Goal: Complete application form

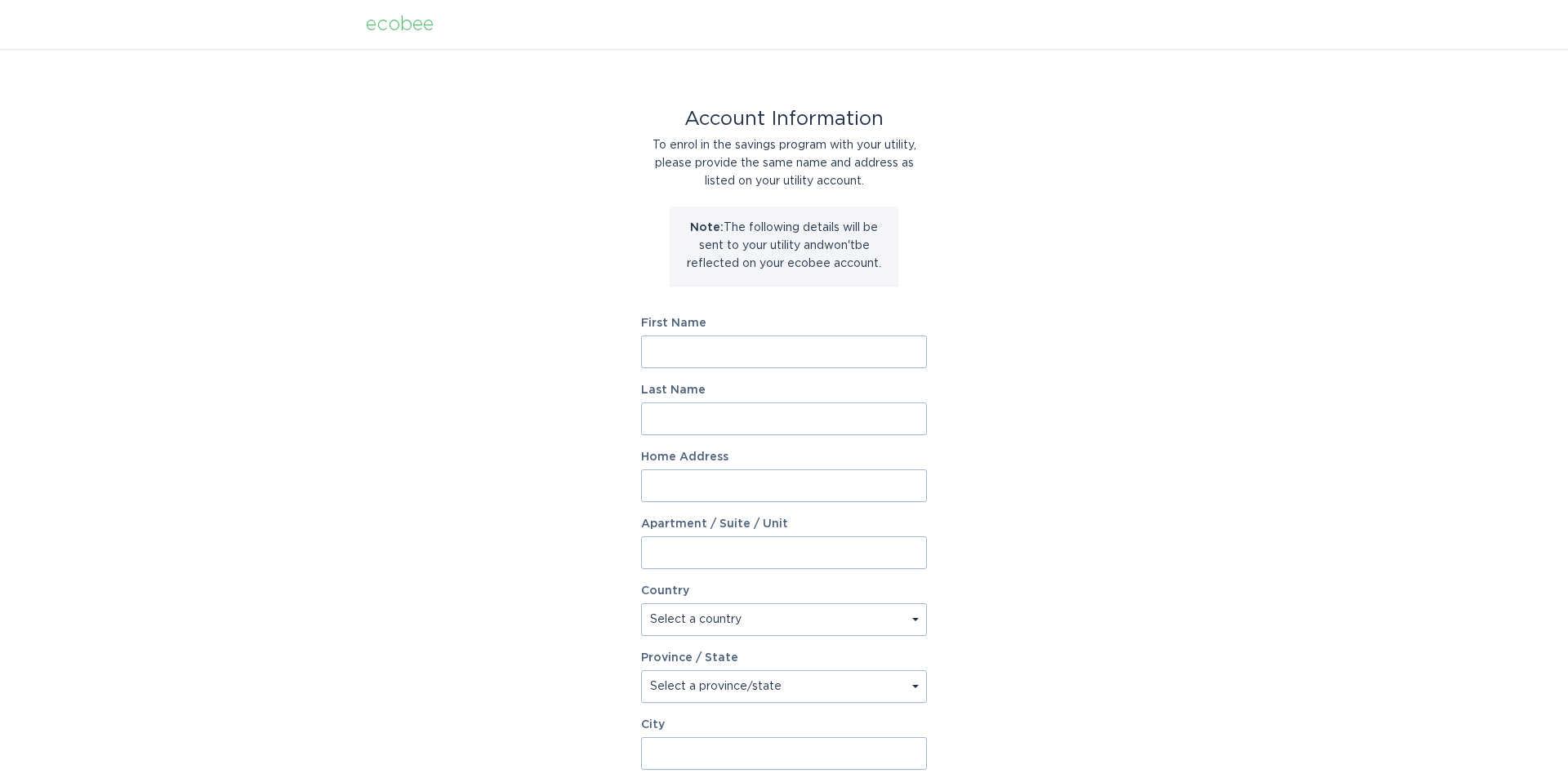
click at [735, 336] on input "First Name" at bounding box center [784, 352] width 286 height 33
type input "[PERSON_NAME]"
type input "[STREET_ADDRESS][PERSON_NAME]"
select select "US"
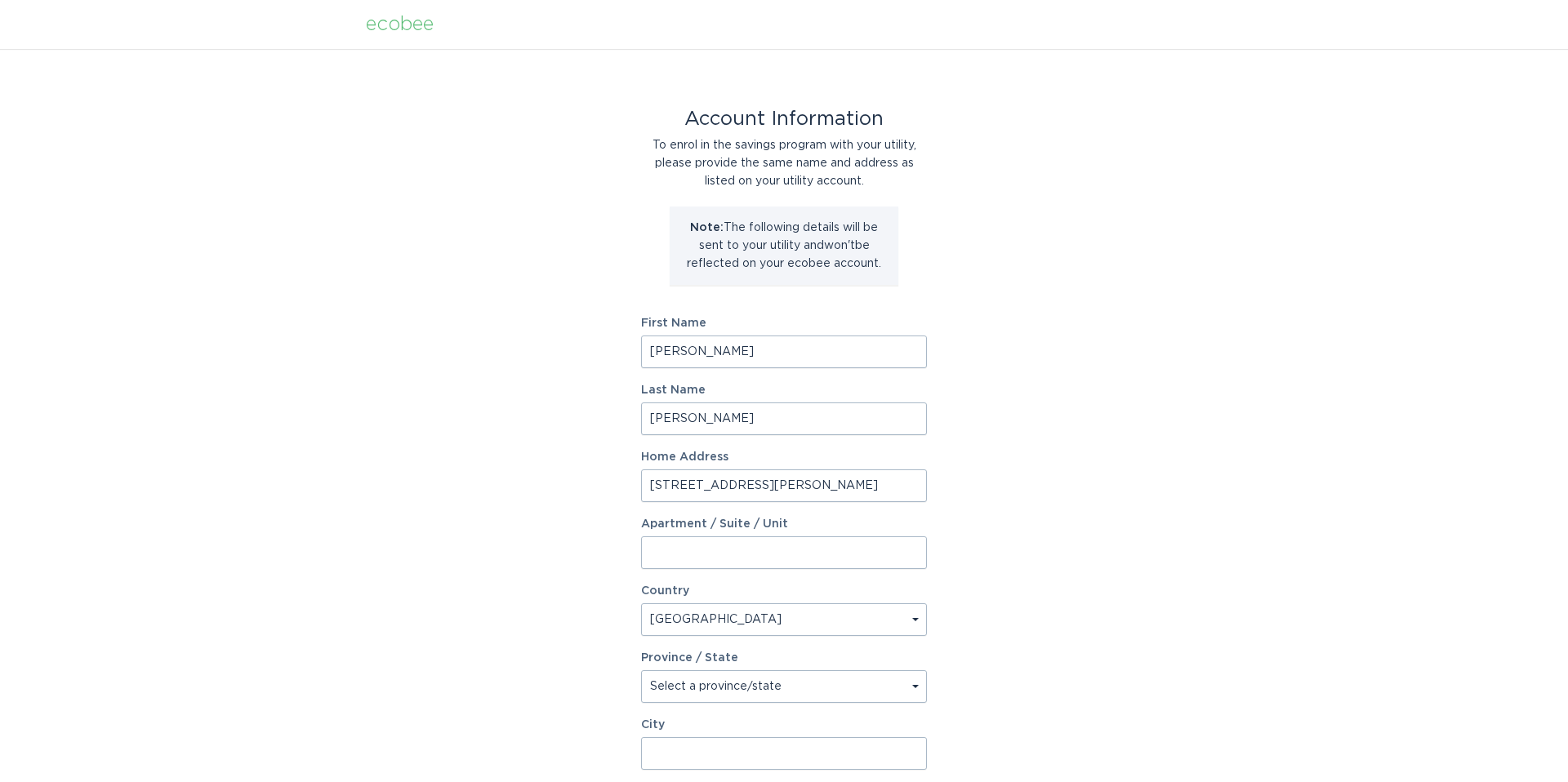
type input "Charlotte"
type input "28269"
select select "NC"
drag, startPoint x: 702, startPoint y: 349, endPoint x: 610, endPoint y: 340, distance: 92.4
click at [624, 346] on div "Account Information To enrol in the savings program with your utility, please p…" at bounding box center [784, 500] width 1568 height 903
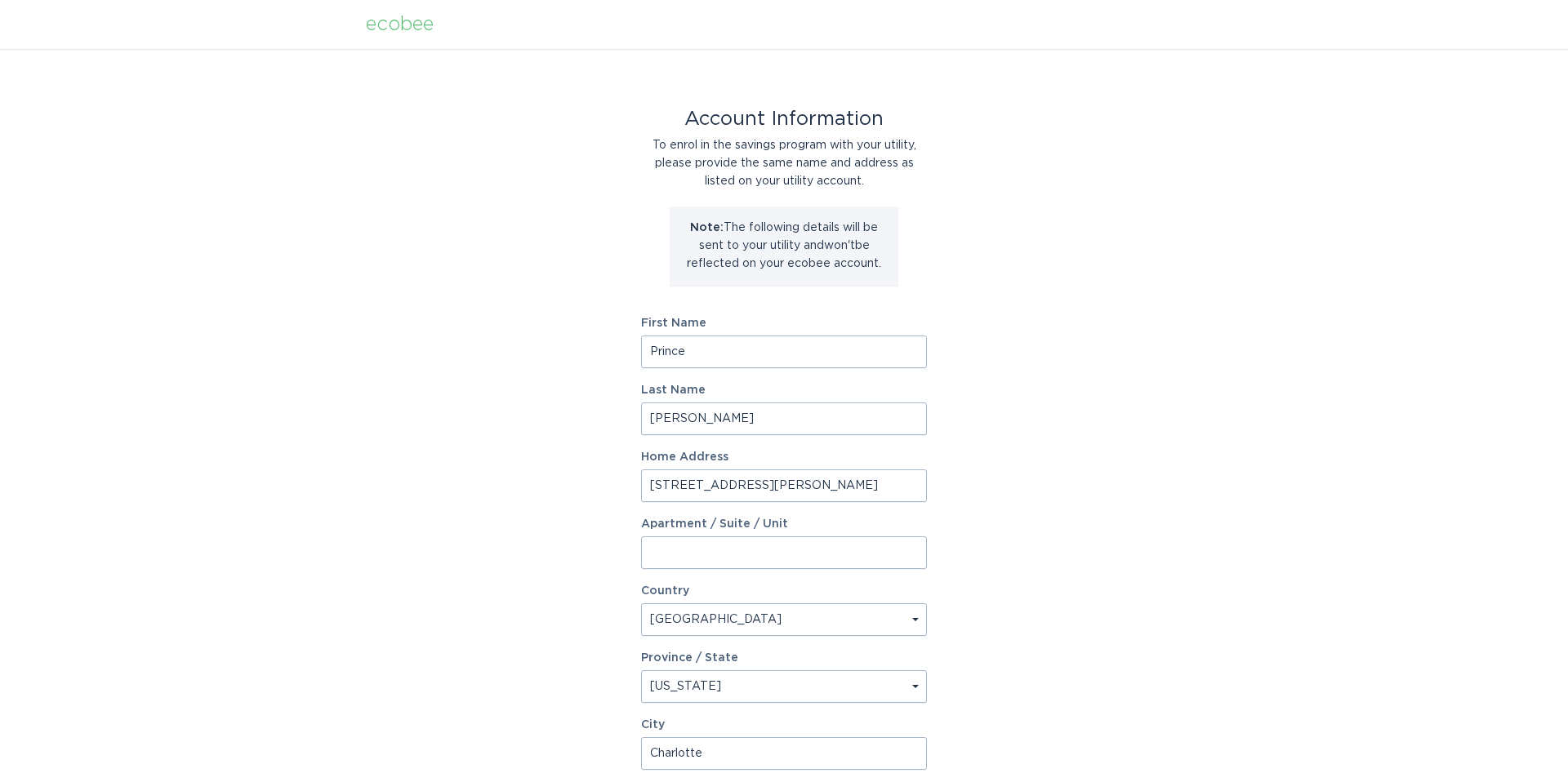
type input "Prince"
type input "Jones"
click at [1087, 379] on div "Account Information To enrol in the savings program with your utility, please p…" at bounding box center [784, 500] width 1568 height 903
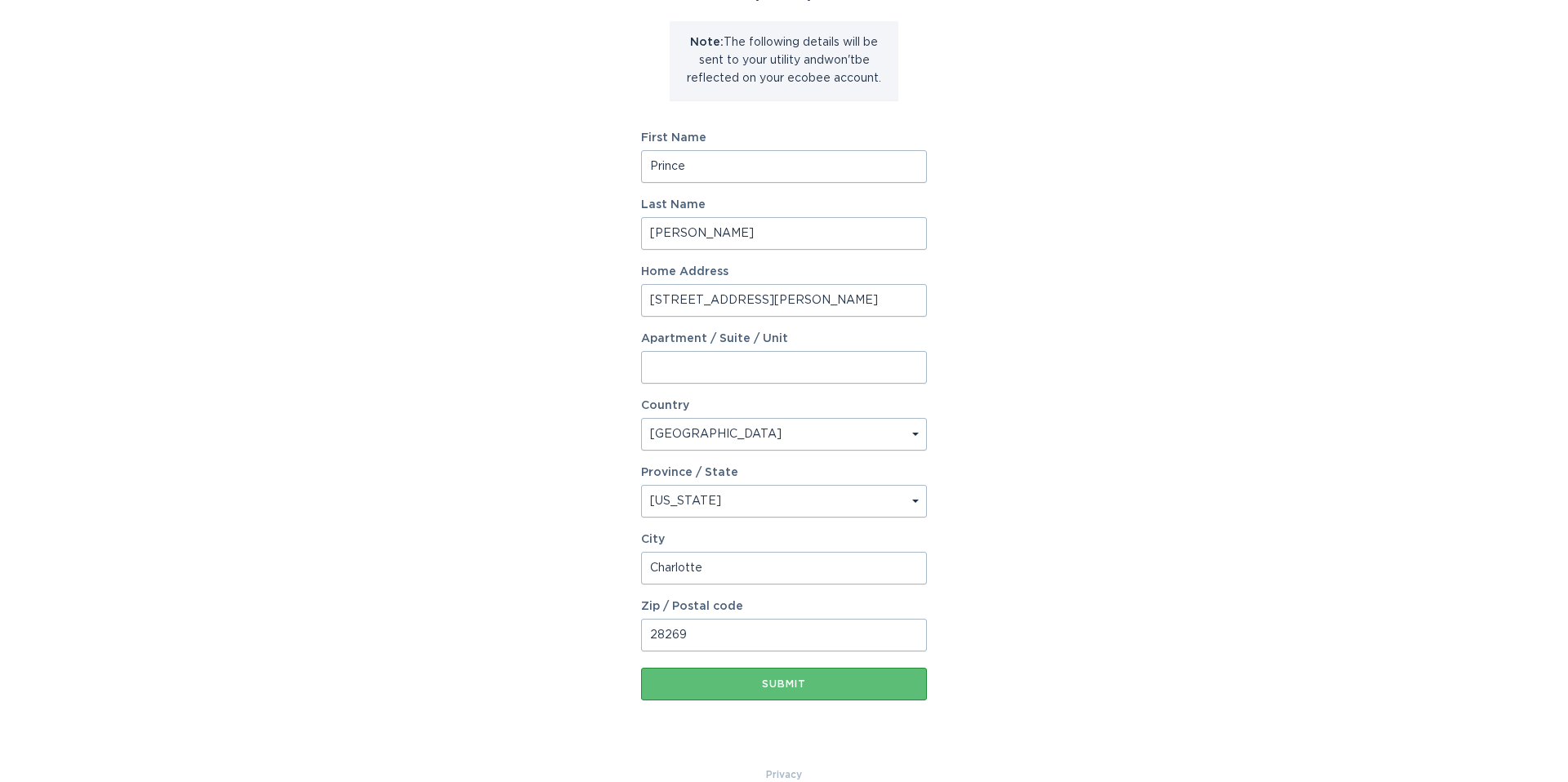
scroll to position [211, 0]
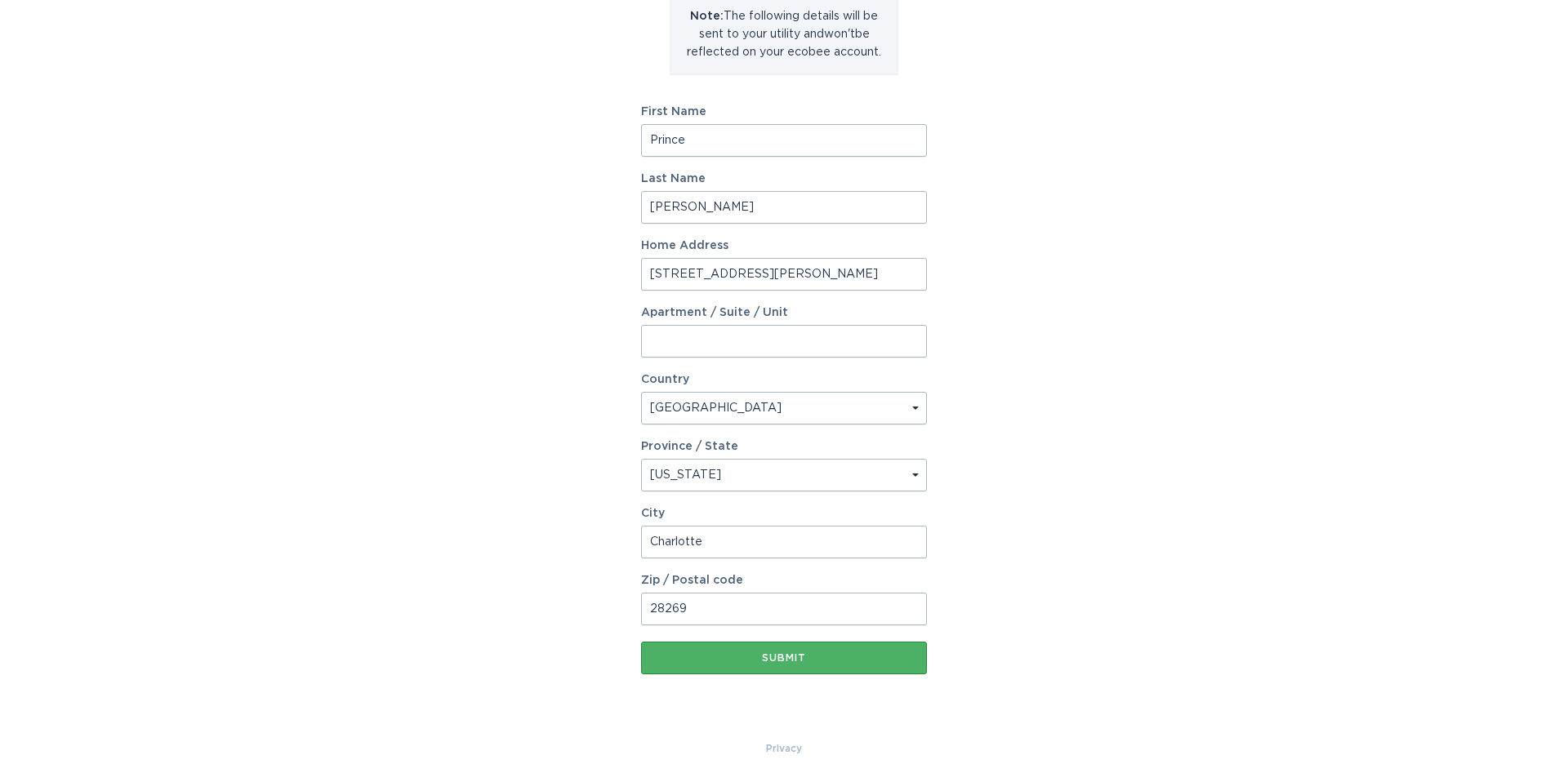
click at [765, 667] on button "Submit" at bounding box center [784, 658] width 286 height 33
